Goal: Communication & Community: Answer question/provide support

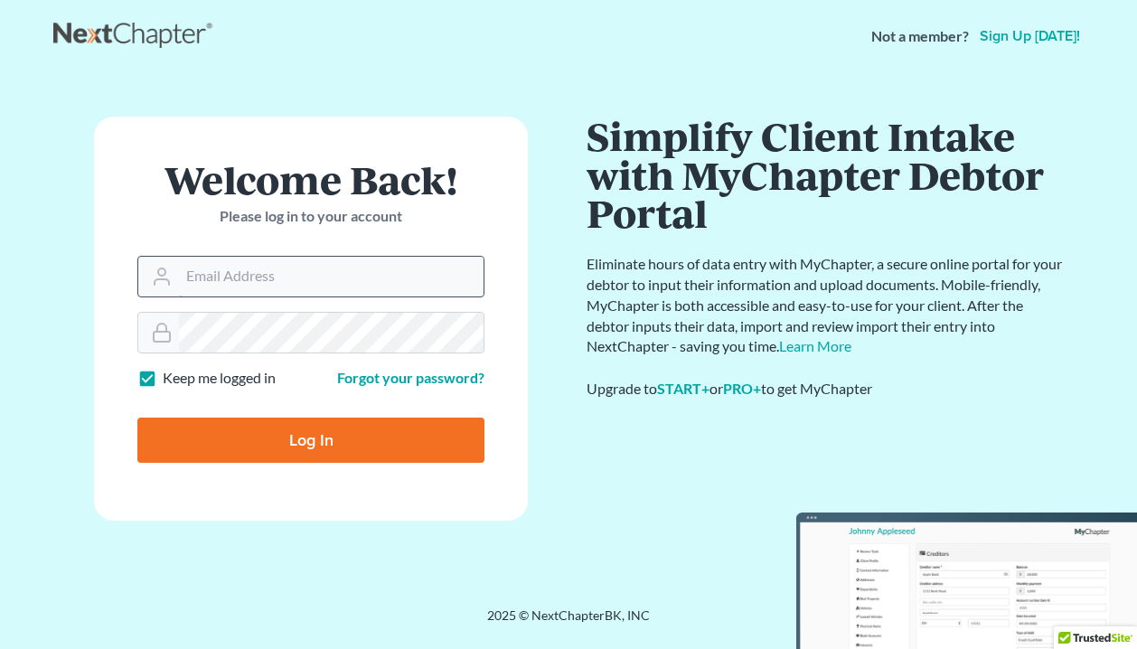
type input "Dsolis@bell-law.net"
click at [311, 438] on input "Log In" at bounding box center [310, 439] width 347 height 45
type input "Thinking..."
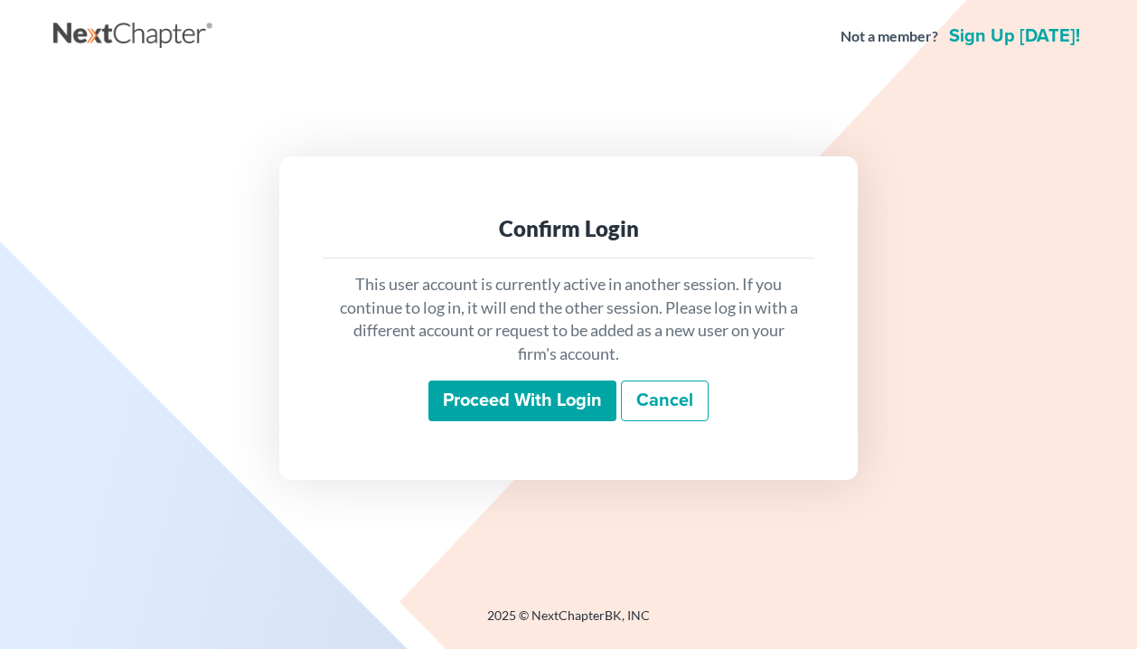
click at [475, 390] on input "Proceed with login" at bounding box center [522, 401] width 188 height 42
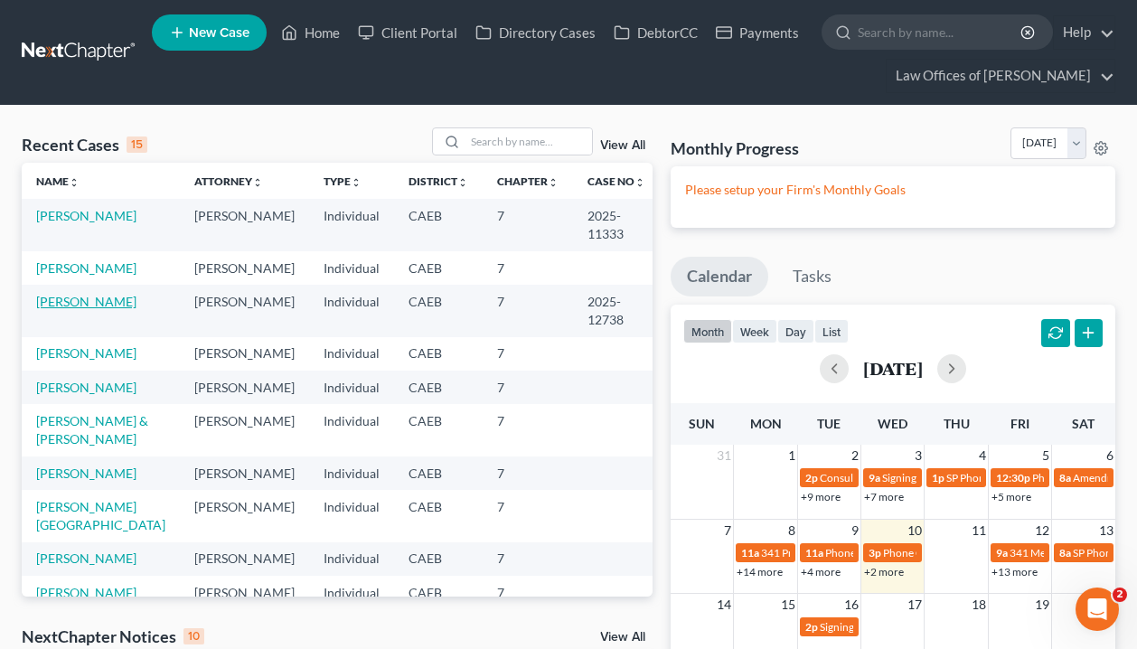
click at [129, 301] on link "[PERSON_NAME]" at bounding box center [86, 301] width 100 height 15
select select "1"
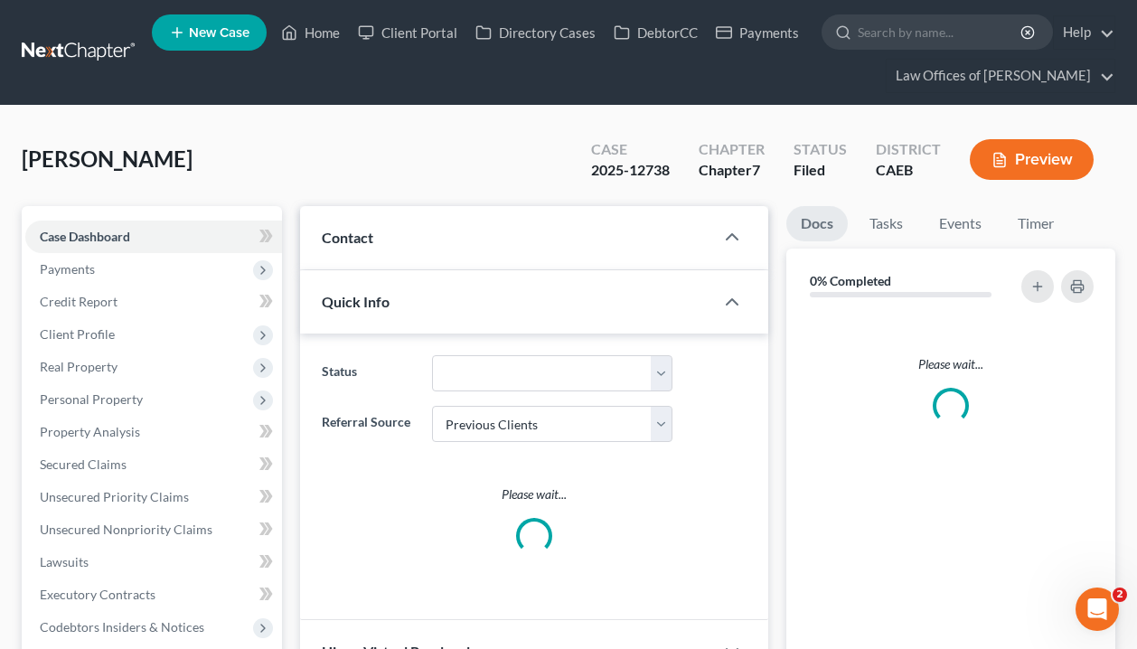
click at [124, 302] on link "Credit Report" at bounding box center [153, 301] width 257 height 33
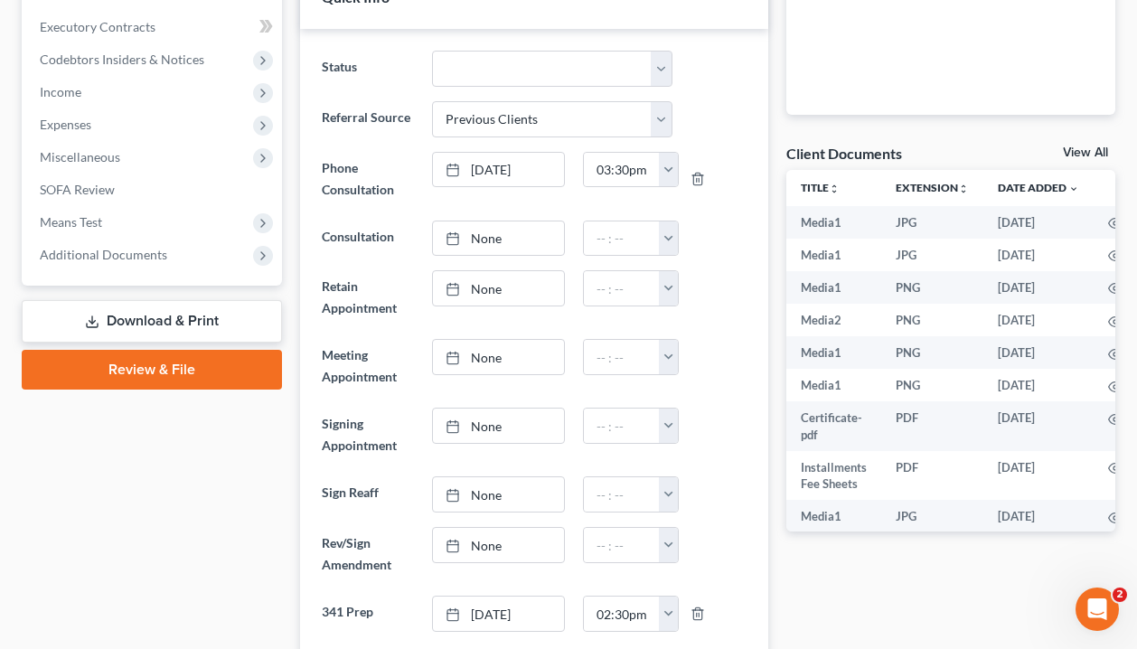
scroll to position [461, 0]
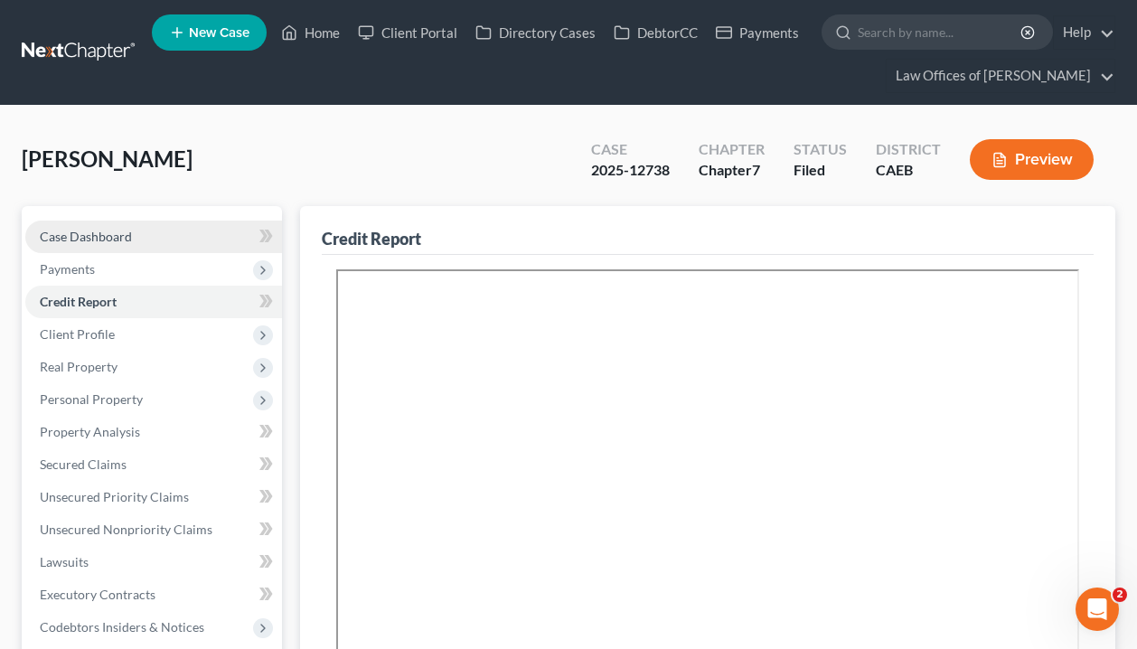
click at [201, 249] on link "Case Dashboard" at bounding box center [153, 236] width 257 height 33
select select "1"
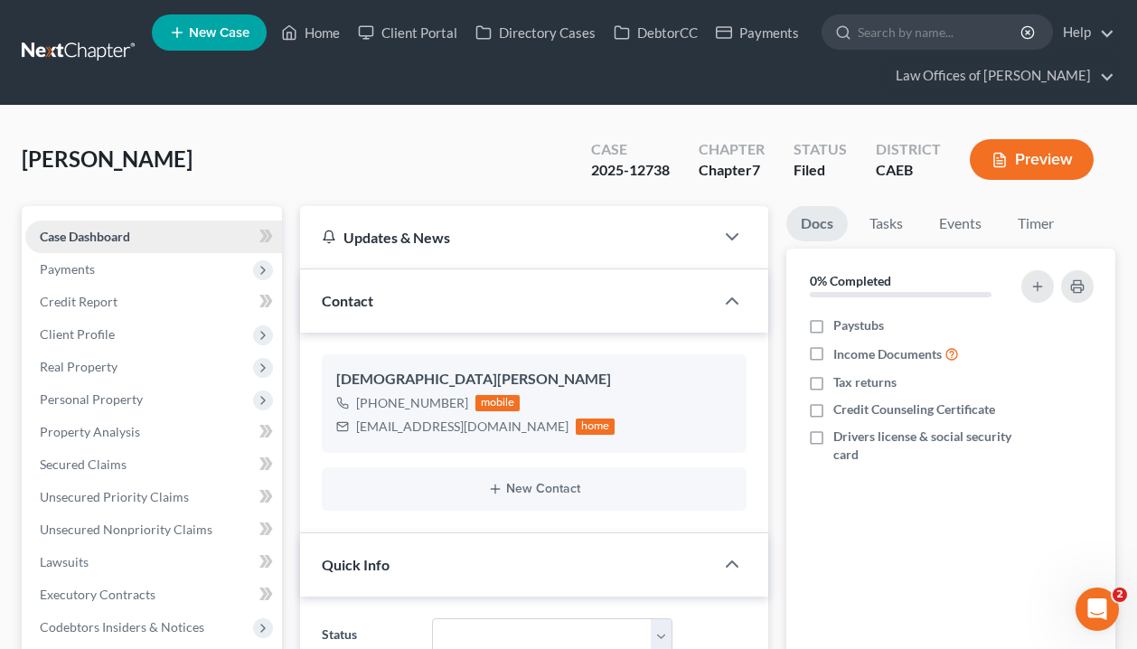
click at [201, 249] on link "Case Dashboard" at bounding box center [153, 236] width 257 height 33
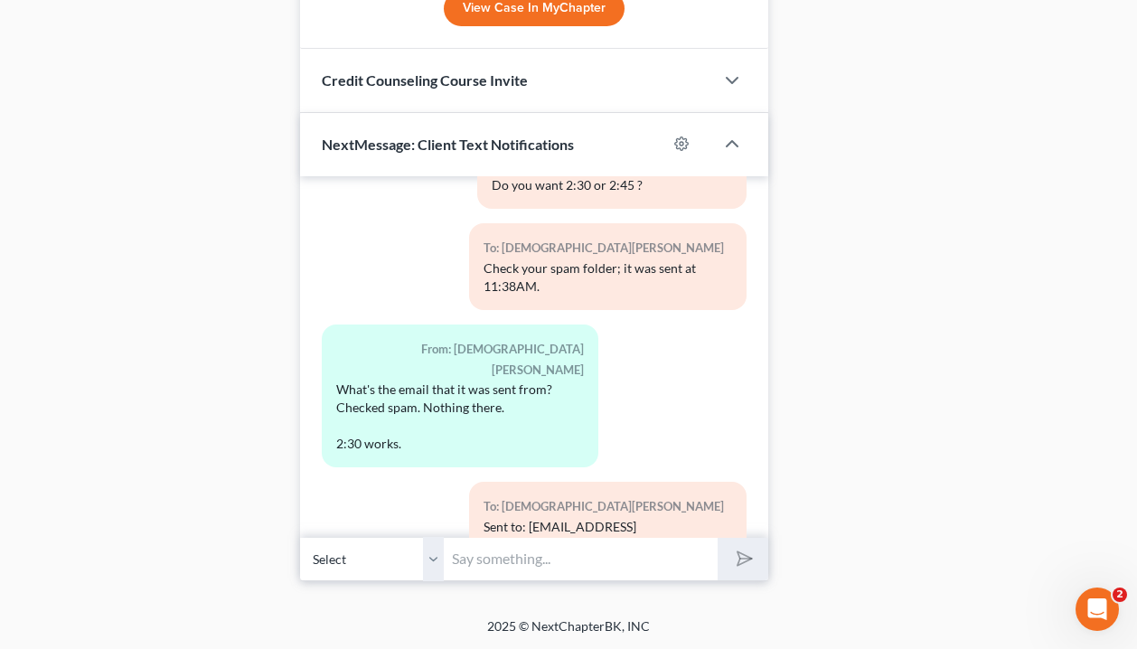
scroll to position [1956, 0]
click at [470, 542] on input "text" at bounding box center [581, 560] width 274 height 44
type input "H"
type input "D"
type input "A"
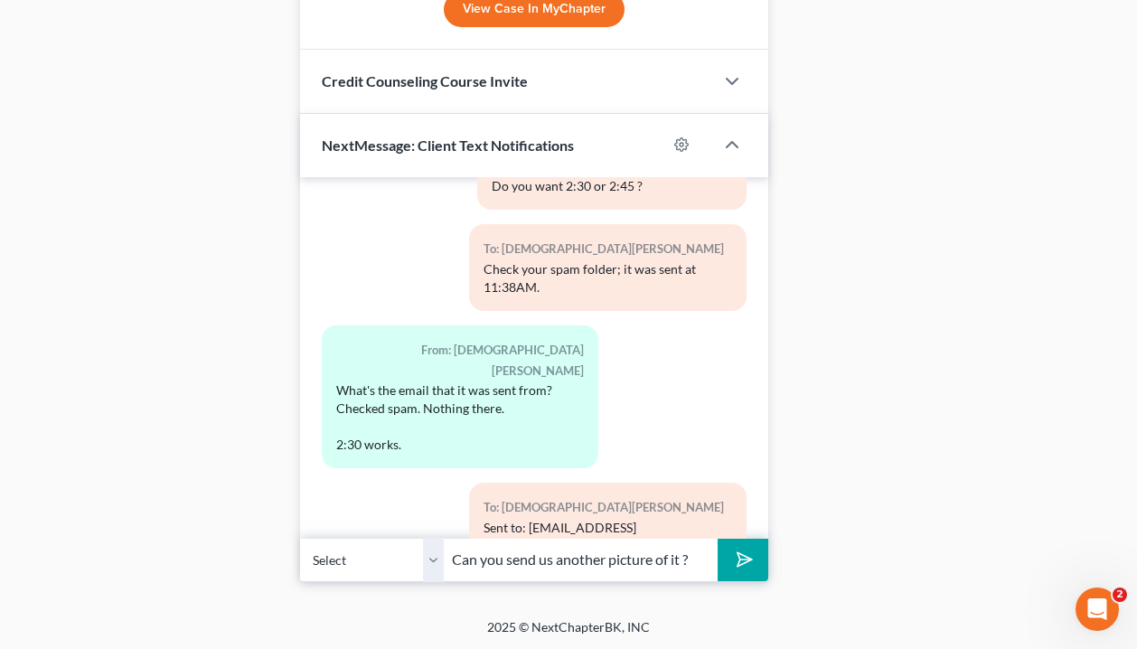
type input "Can you send us another picture of it ?"
click at [743, 557] on button "submit" at bounding box center [742, 559] width 50 height 42
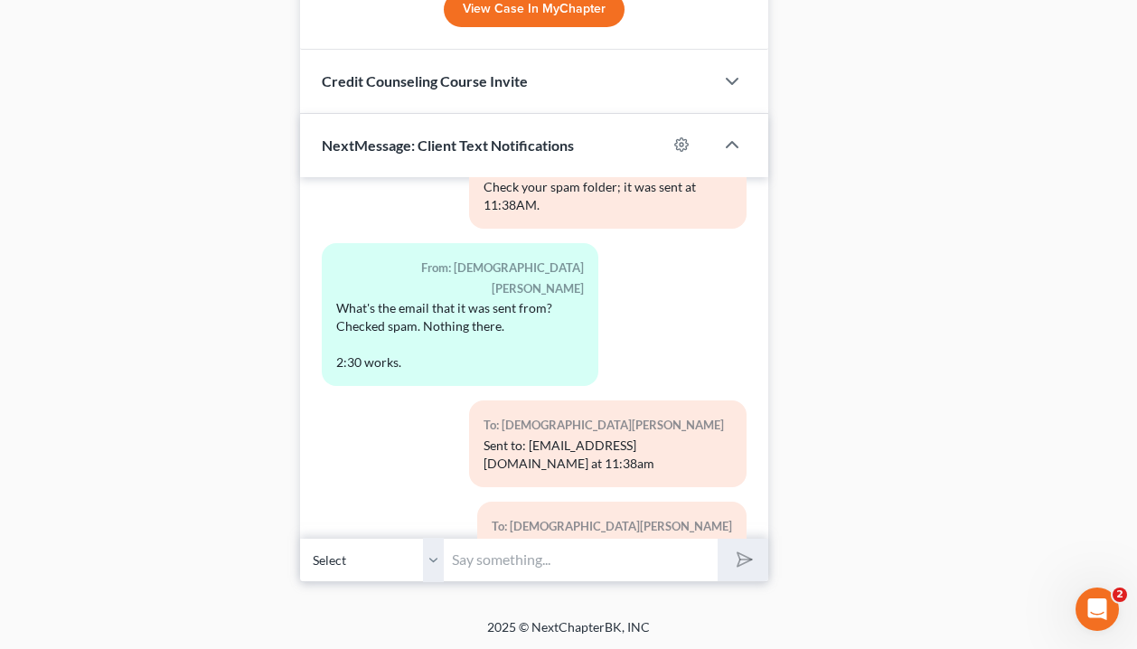
scroll to position [12817, 0]
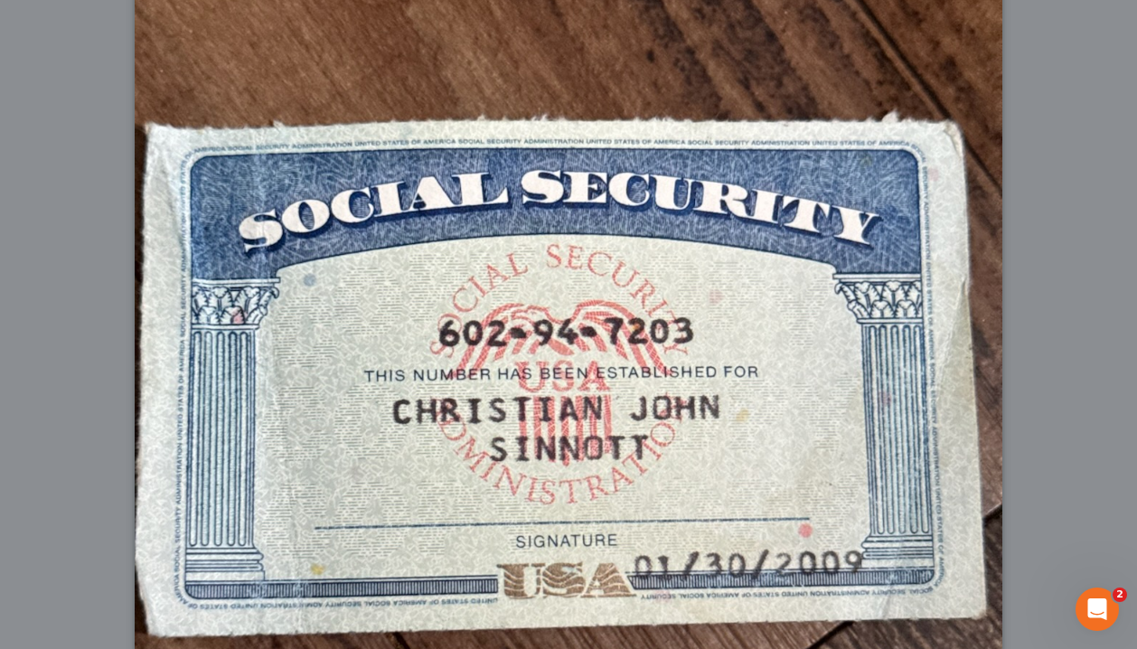
scroll to position [303, 0]
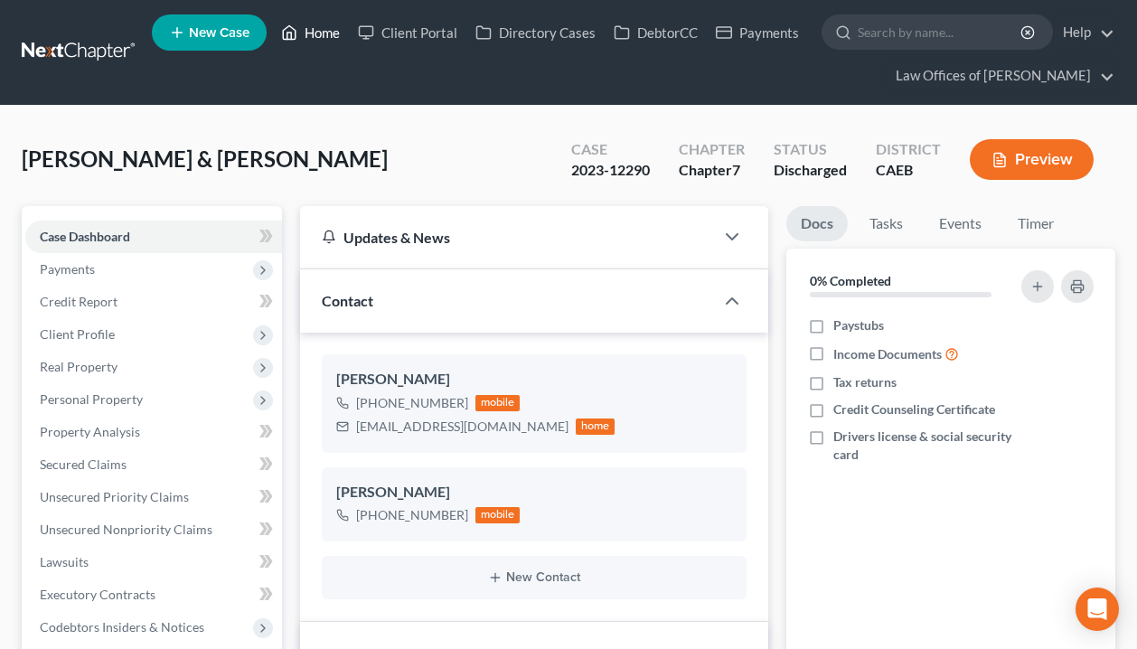
click at [331, 40] on link "Home" at bounding box center [310, 32] width 77 height 33
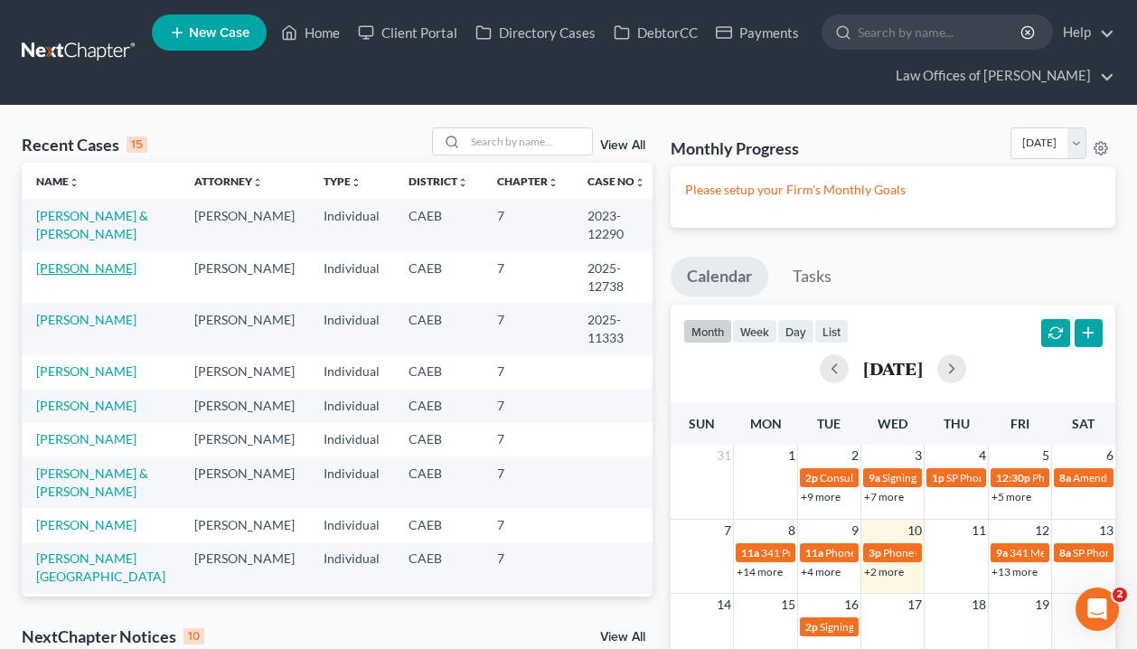
click at [112, 269] on link "[PERSON_NAME]" at bounding box center [86, 267] width 100 height 15
select select "1"
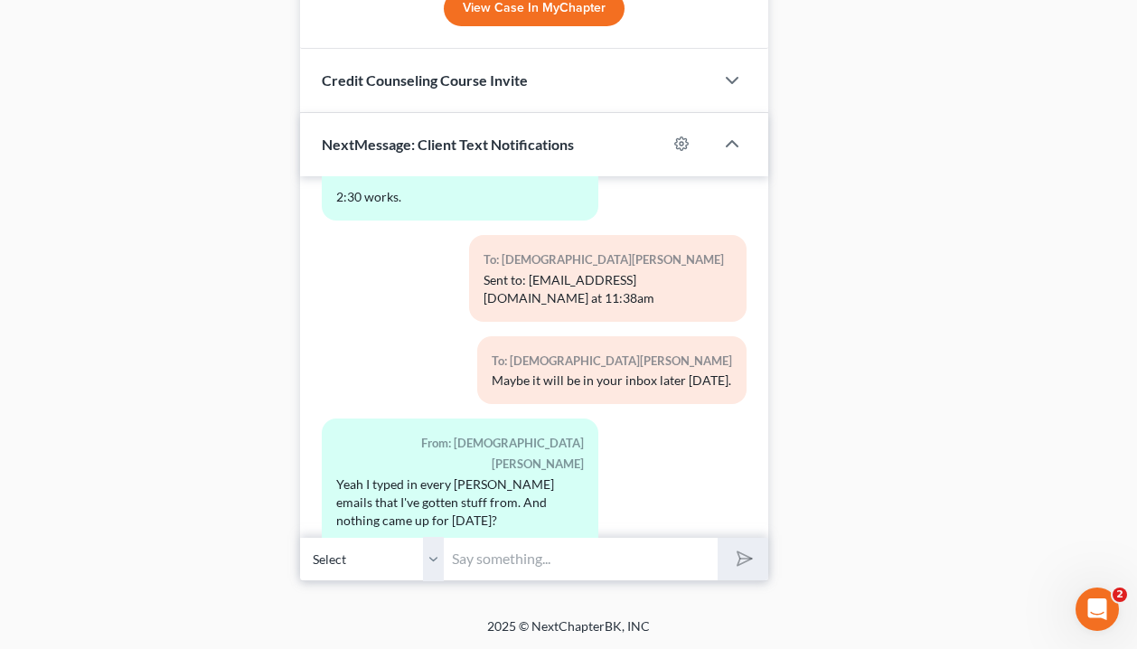
scroll to position [1956, 0]
click at [478, 559] on input "text" at bounding box center [581, 560] width 274 height 44
type input "This is perfect, thank you !"
click at [743, 557] on button "submit" at bounding box center [742, 559] width 50 height 42
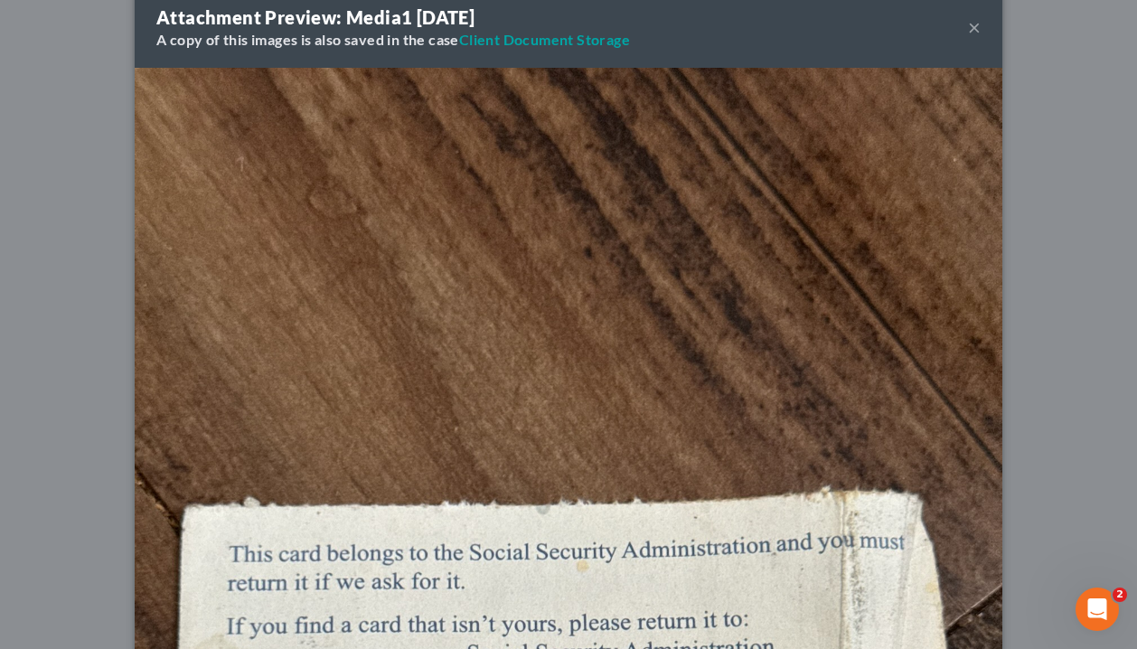
scroll to position [0, 0]
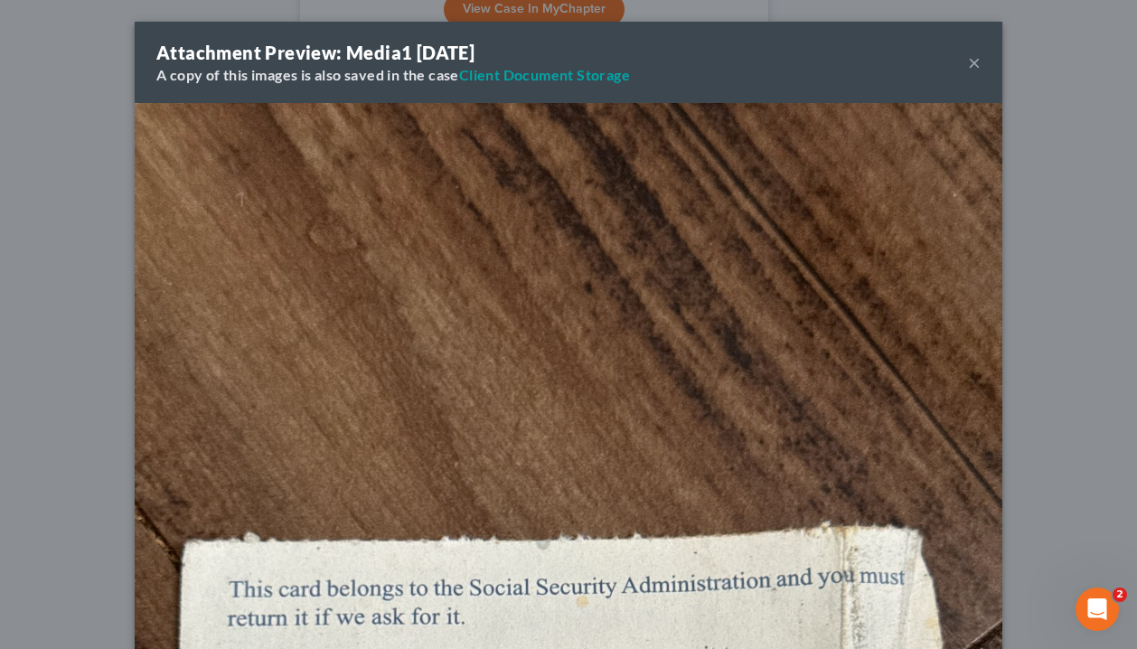
click at [976, 70] on button "×" at bounding box center [974, 62] width 13 height 22
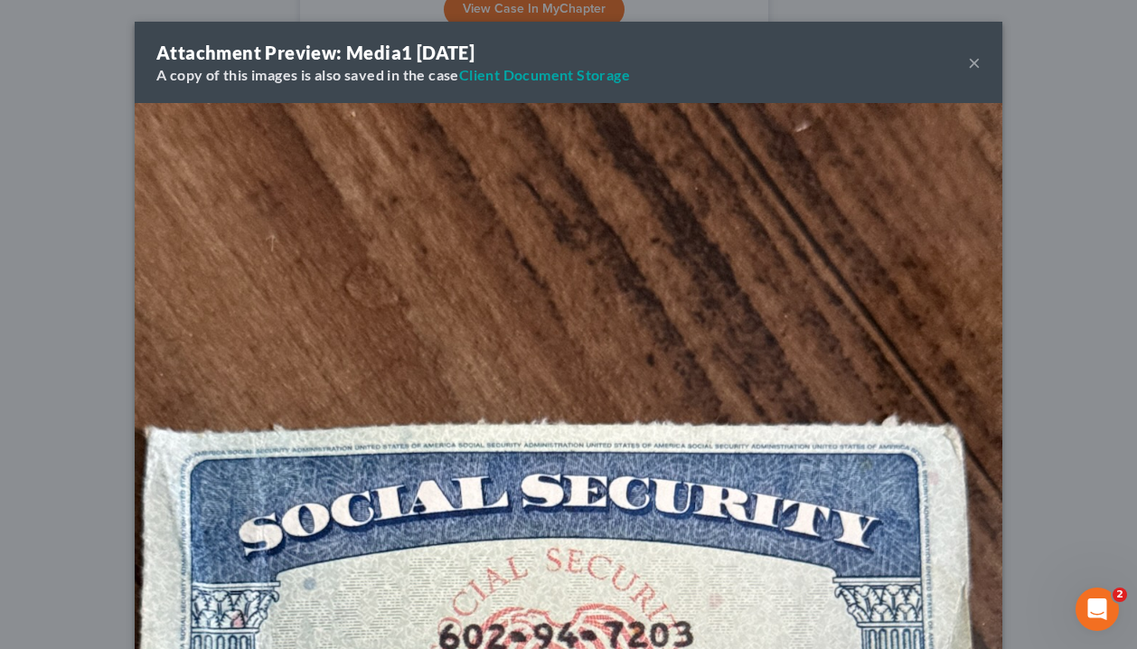
click at [975, 56] on button "×" at bounding box center [974, 62] width 13 height 22
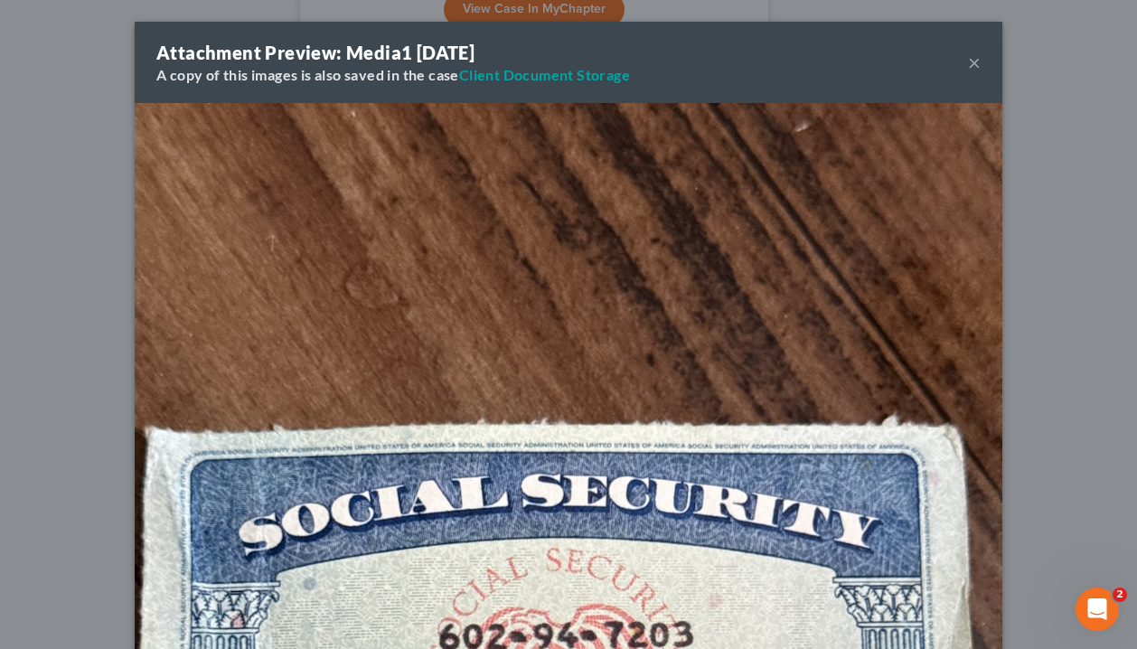
click at [979, 61] on button "×" at bounding box center [974, 62] width 13 height 22
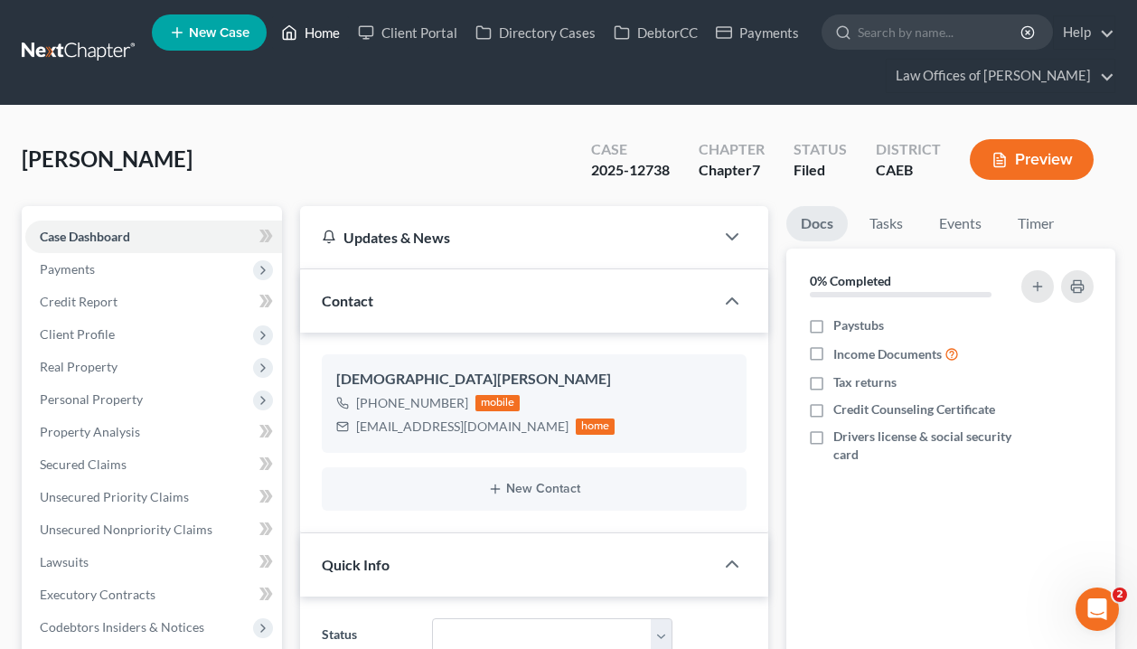
click at [328, 32] on link "Home" at bounding box center [310, 32] width 77 height 33
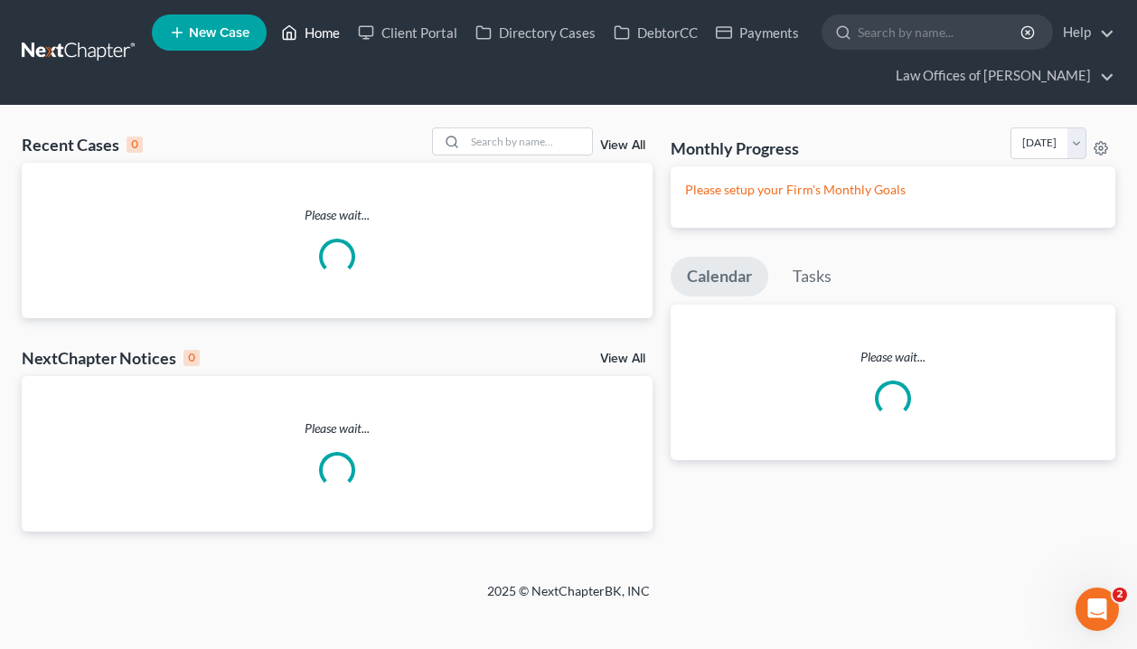
click at [328, 32] on link "Home" at bounding box center [310, 32] width 77 height 33
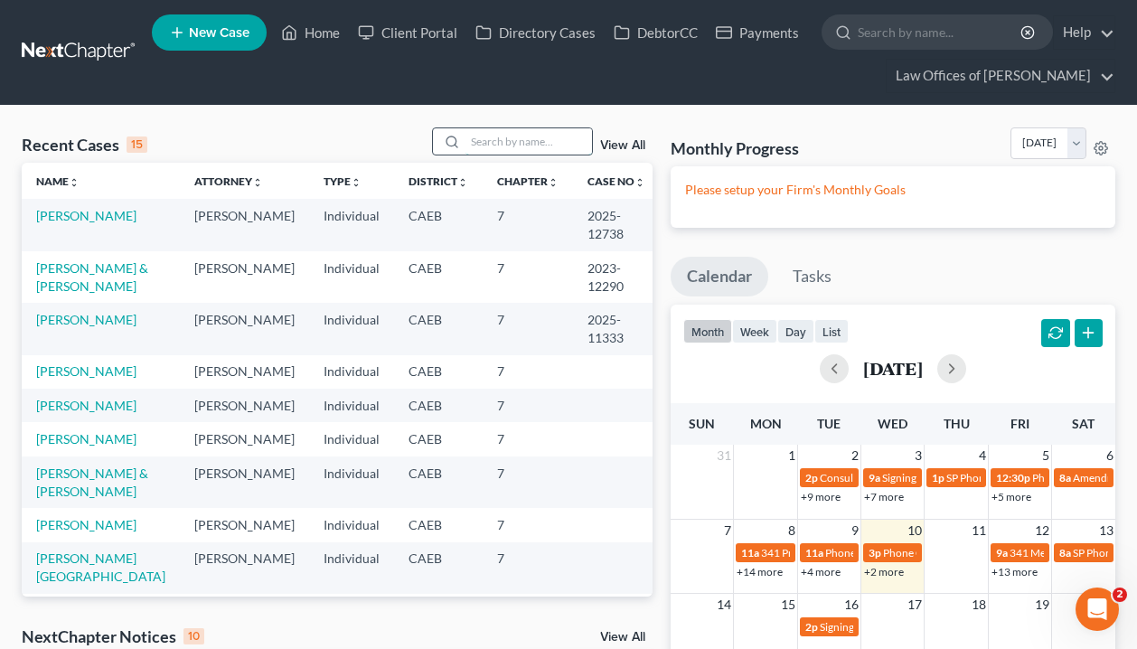
click at [509, 140] on input "search" at bounding box center [528, 141] width 126 height 26
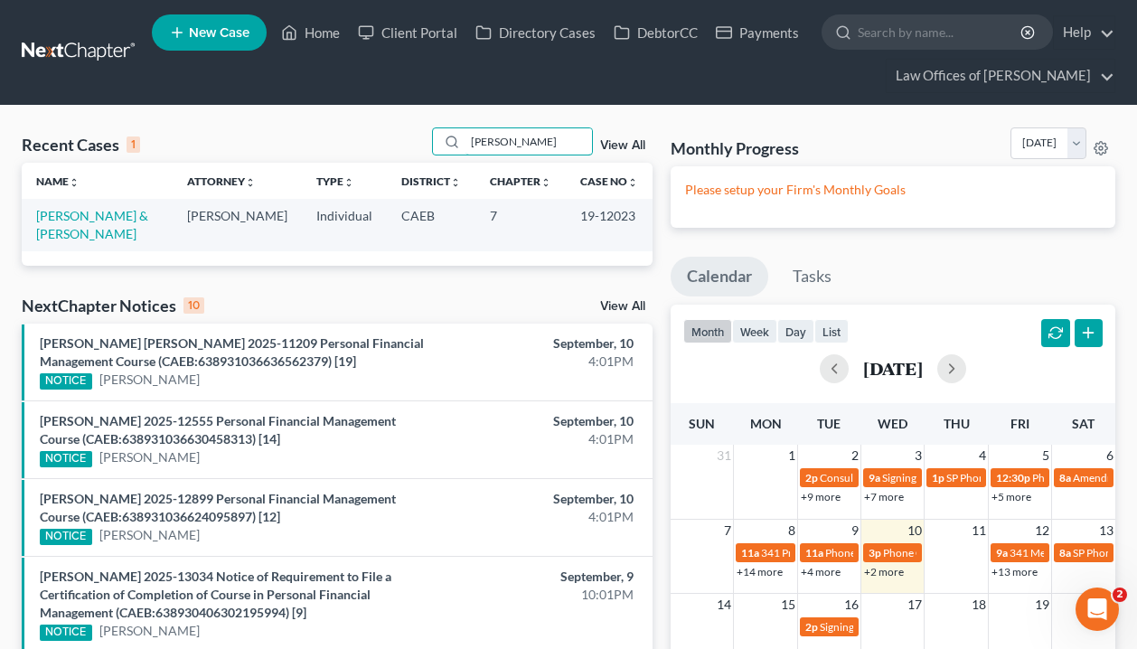
type input "uribe"
